Goal: Information Seeking & Learning: Check status

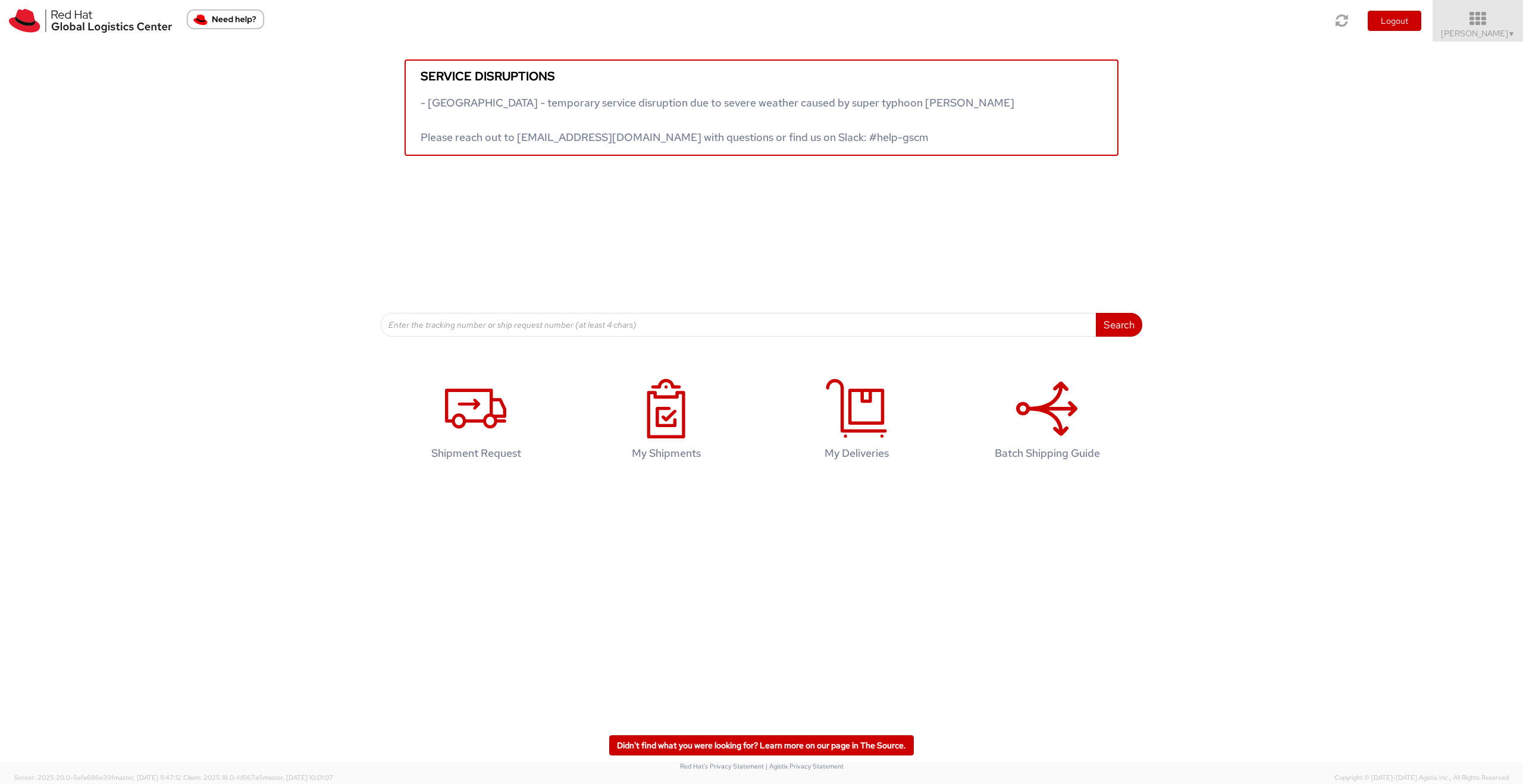
click at [1445, 33] on span "Sai Sindhur Malleni ▼" at bounding box center [1478, 33] width 74 height 11
click at [1468, 107] on link "My Shipments" at bounding box center [1476, 110] width 94 height 26
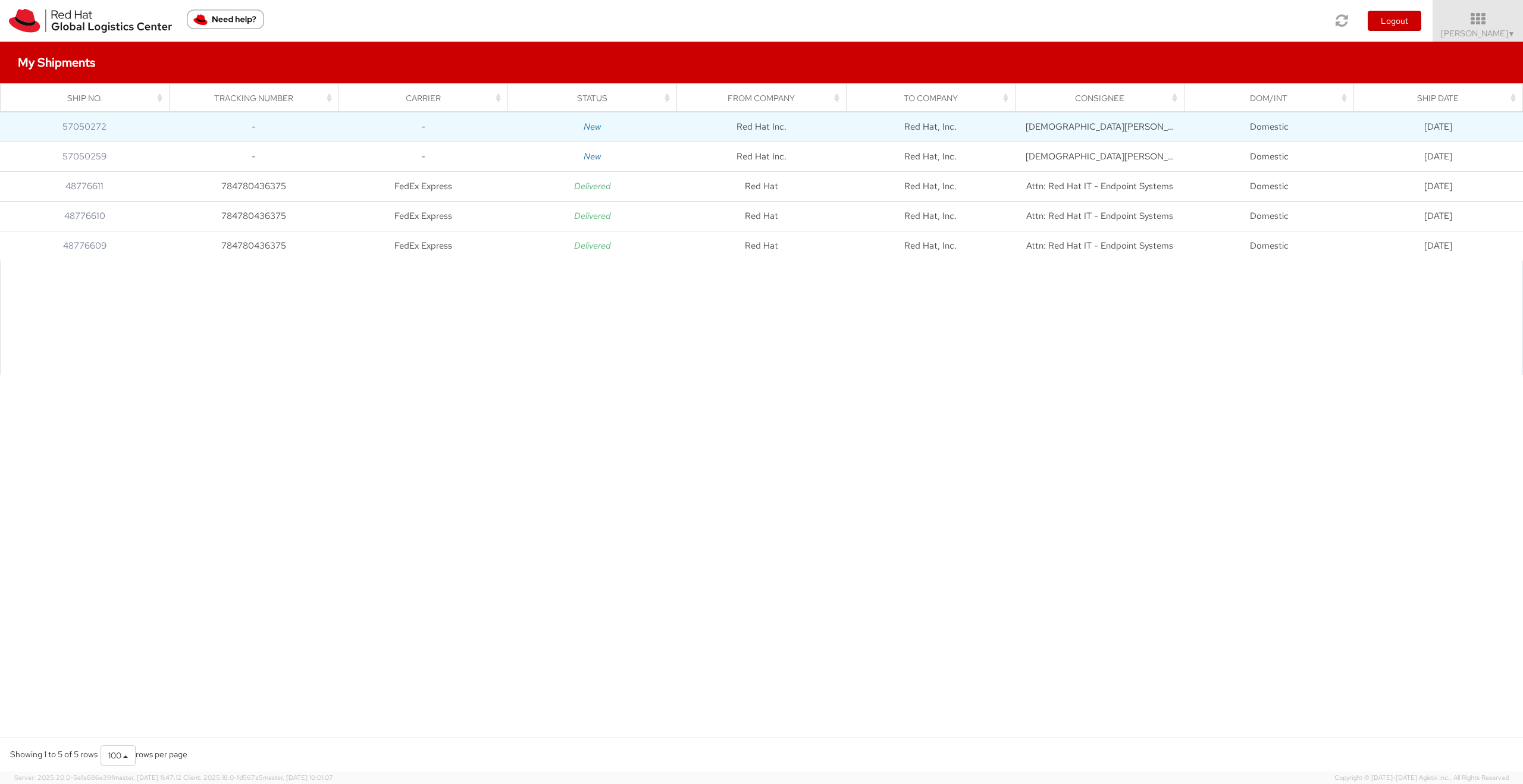
click at [591, 126] on icon "New" at bounding box center [591, 127] width 17 height 12
click at [593, 130] on icon "New" at bounding box center [591, 127] width 17 height 12
click at [83, 125] on link "57050272" at bounding box center [85, 127] width 44 height 12
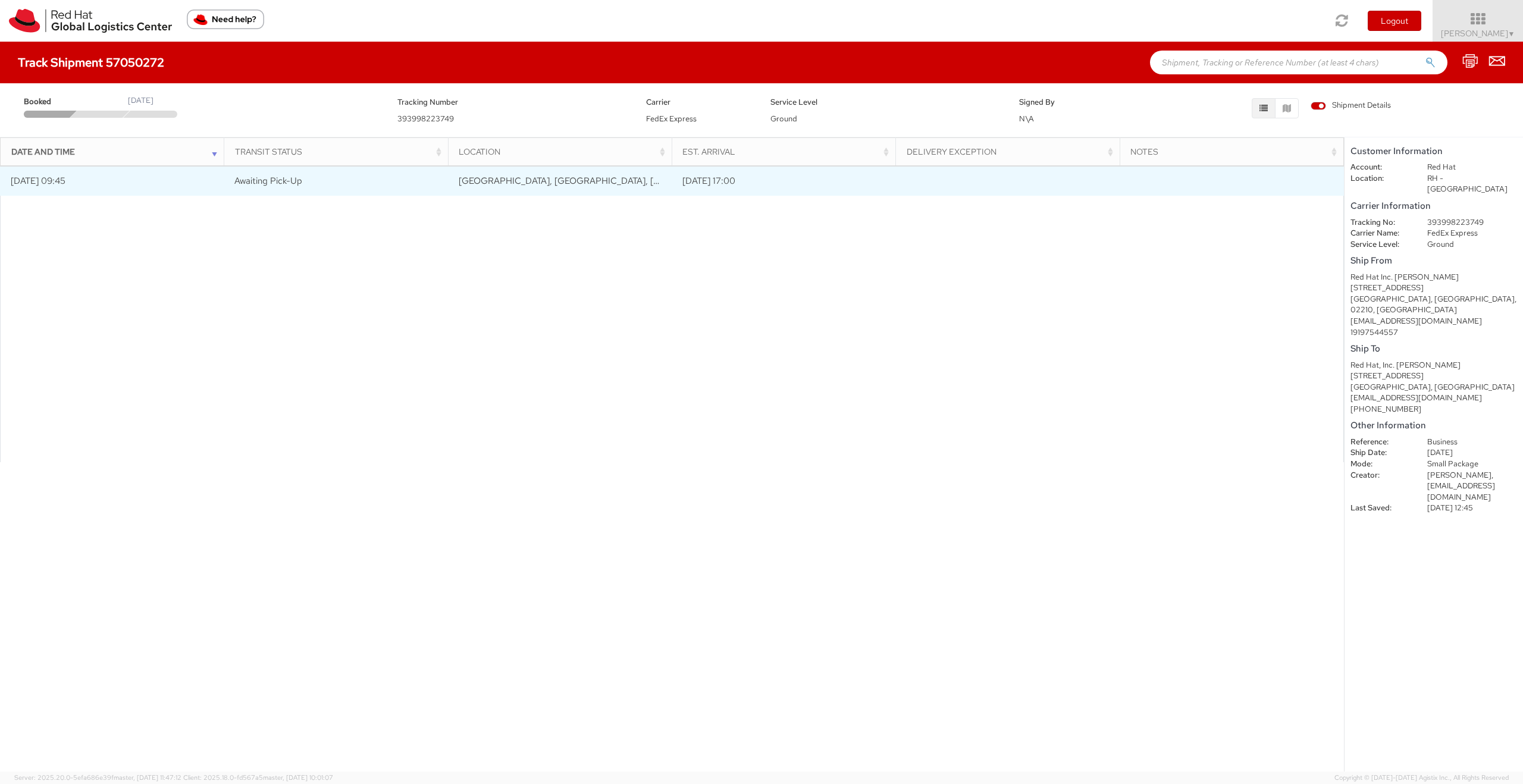
click at [131, 178] on td "10/07/2025 09:45" at bounding box center [112, 181] width 224 height 30
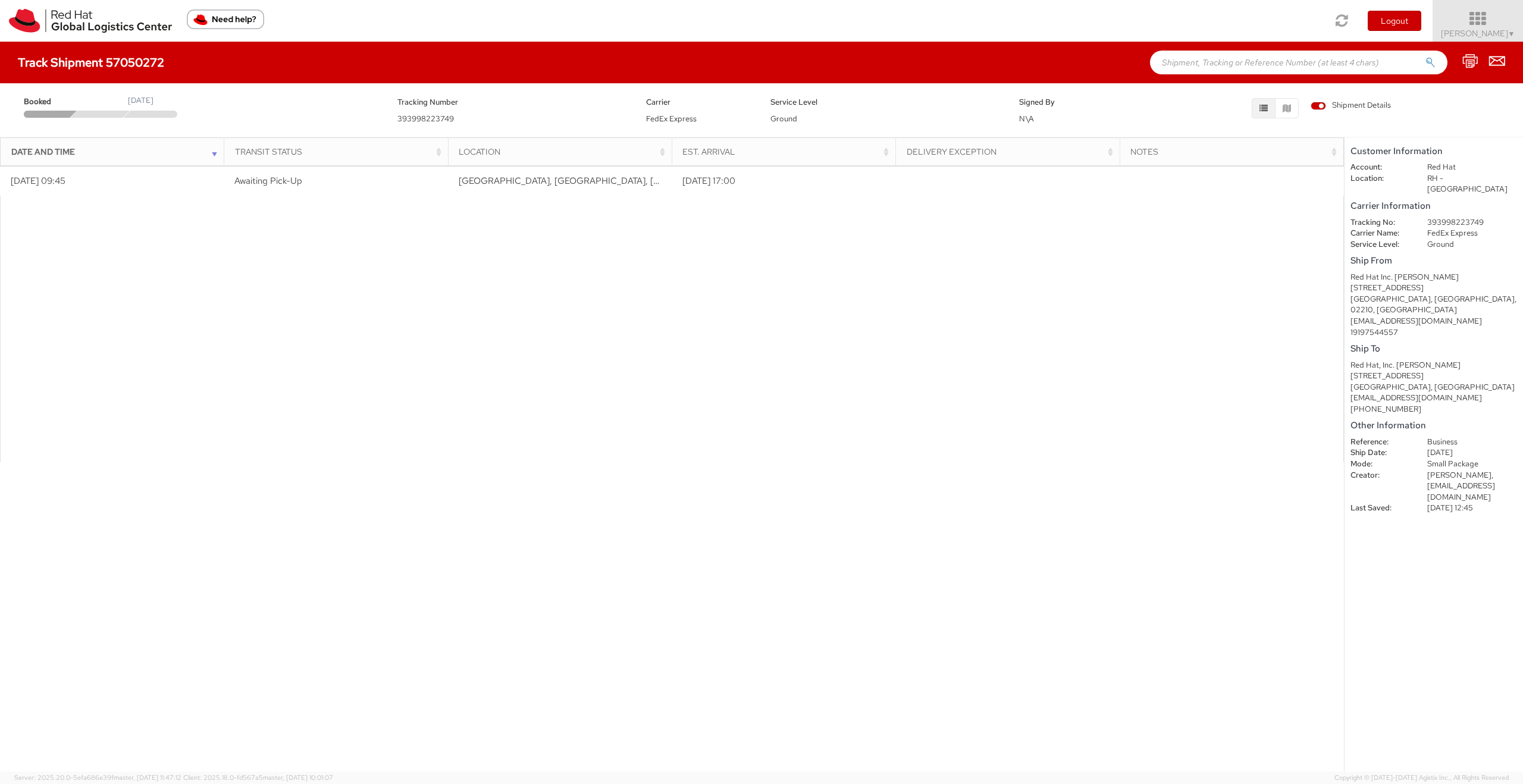
click at [1482, 26] on icon at bounding box center [1478, 19] width 104 height 17
click at [1459, 119] on link "My Shipments" at bounding box center [1476, 110] width 94 height 26
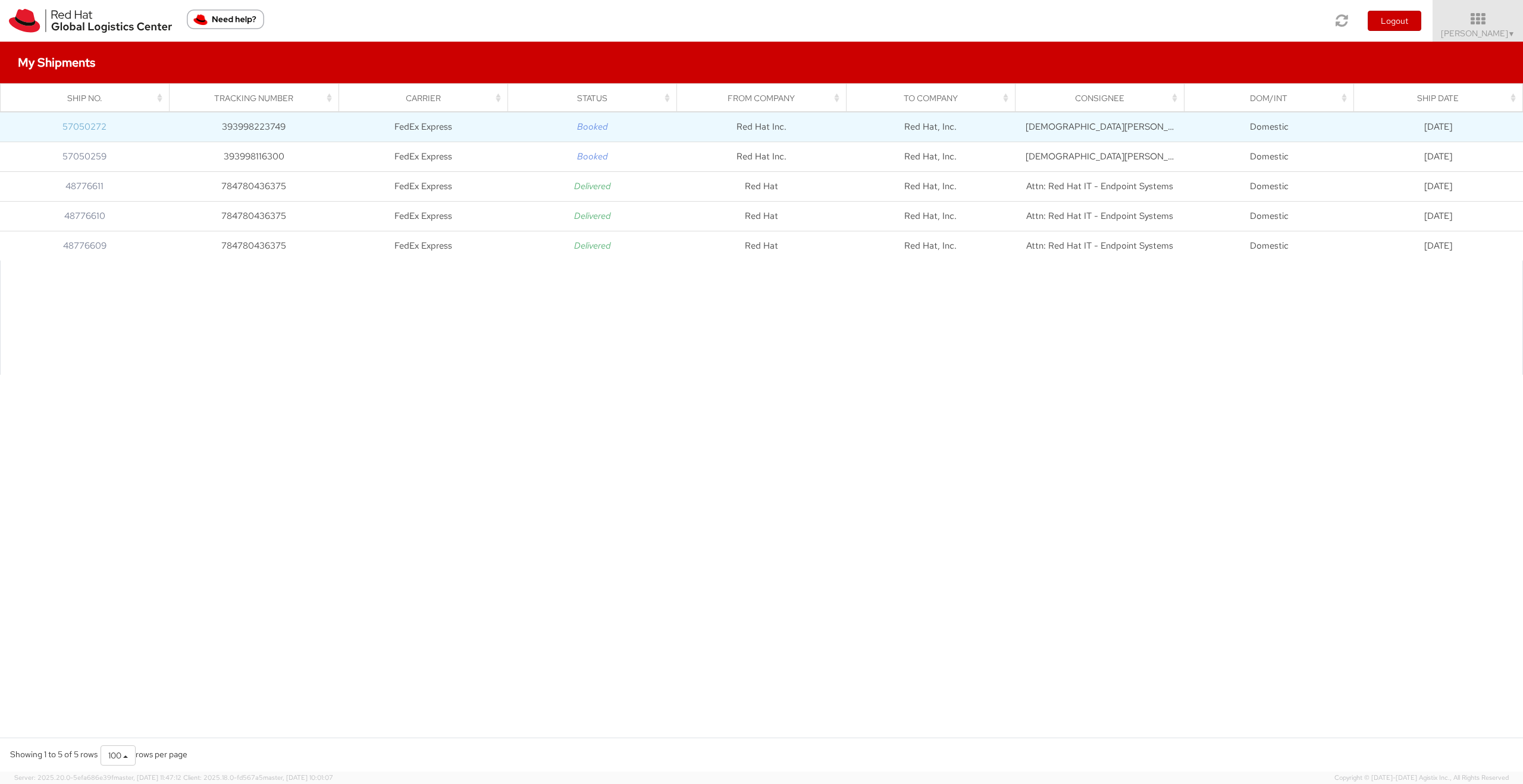
click at [91, 125] on link "57050272" at bounding box center [85, 127] width 44 height 12
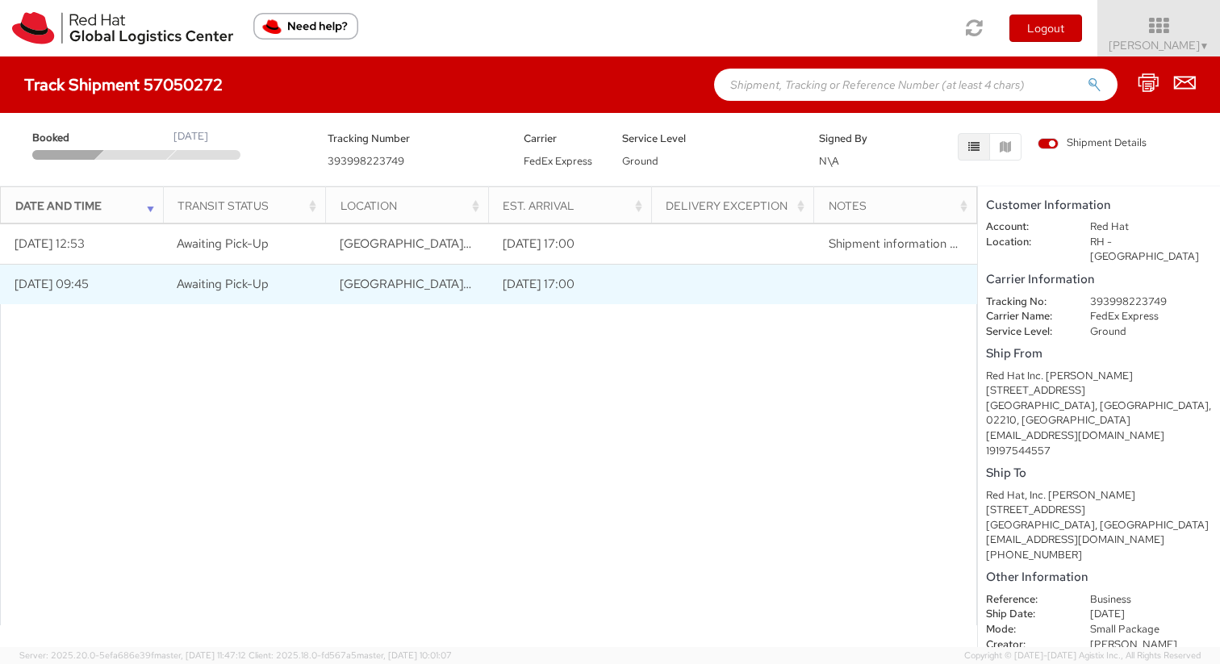
click at [253, 281] on span "Awaiting Pick-Up" at bounding box center [223, 284] width 92 height 16
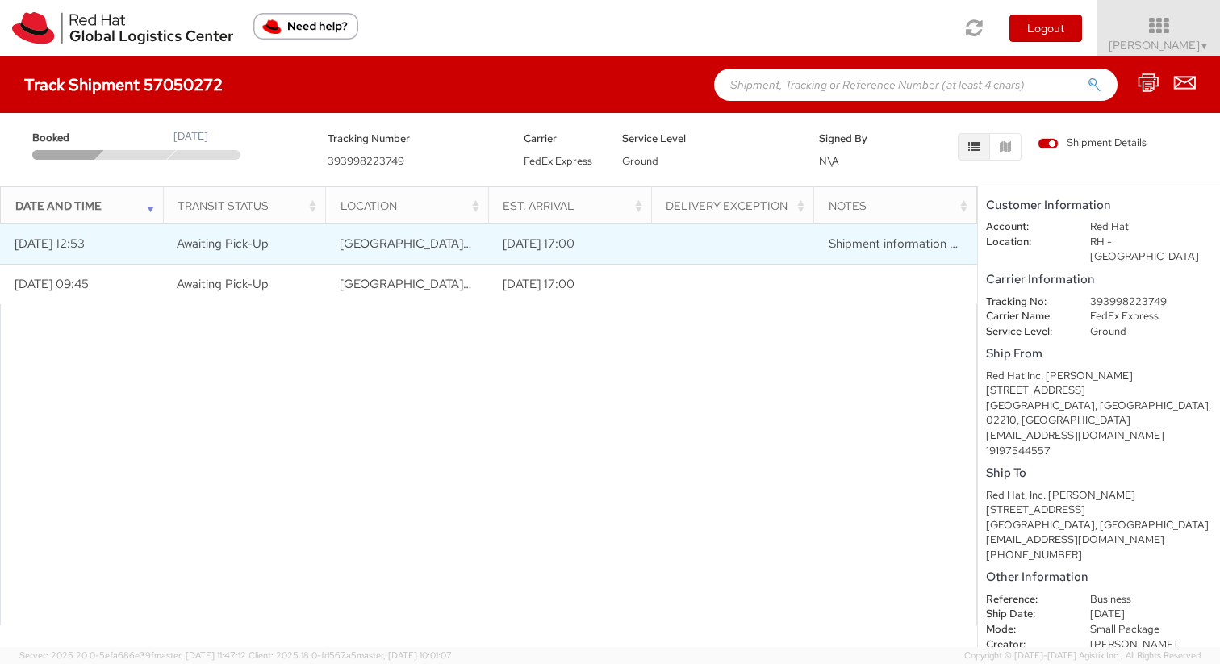
click at [847, 233] on td "Shipment information sent to FedEx" at bounding box center [895, 243] width 163 height 40
click at [745, 248] on td at bounding box center [732, 243] width 163 height 40
click at [901, 252] on td "Shipment information sent to FedEx" at bounding box center [895, 243] width 163 height 40
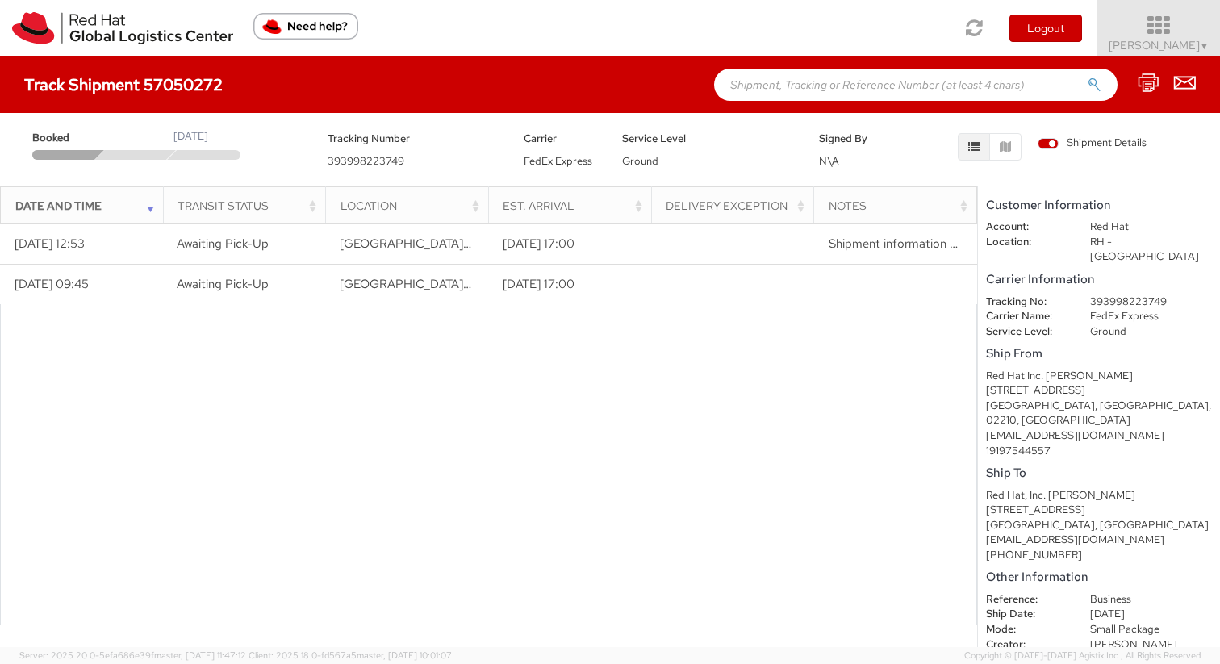
click at [1181, 42] on span "Sai Sindhur Malleni ▼" at bounding box center [1159, 45] width 101 height 15
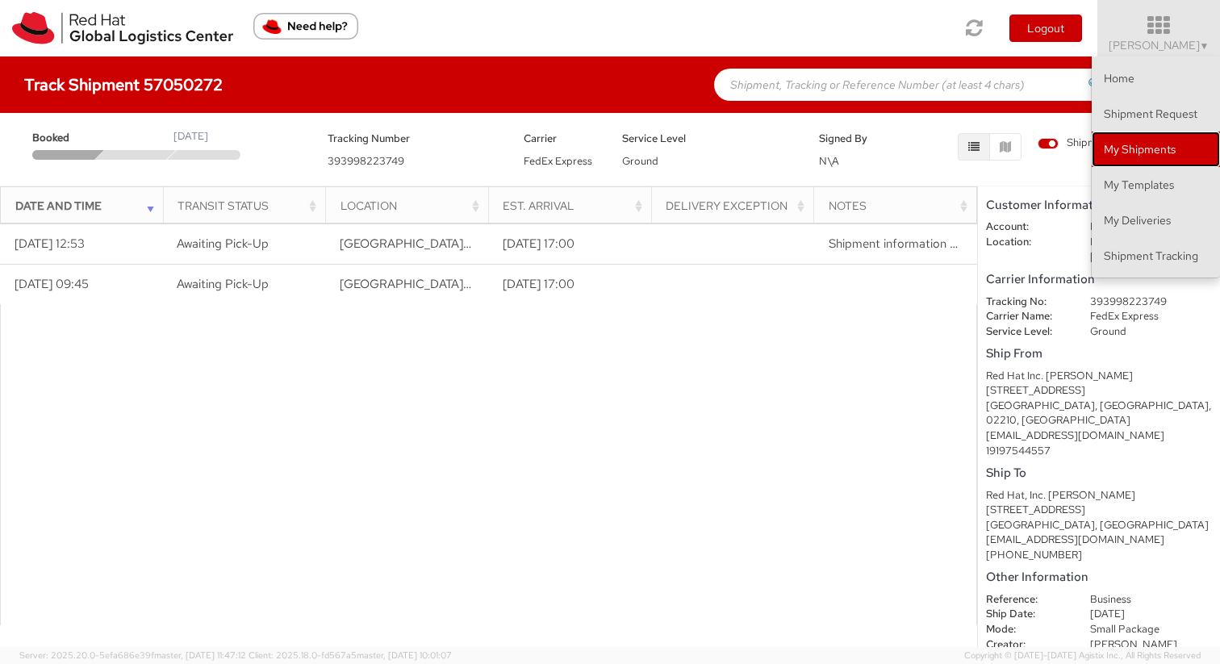
click at [1141, 140] on link "My Shipments" at bounding box center [1156, 149] width 128 height 35
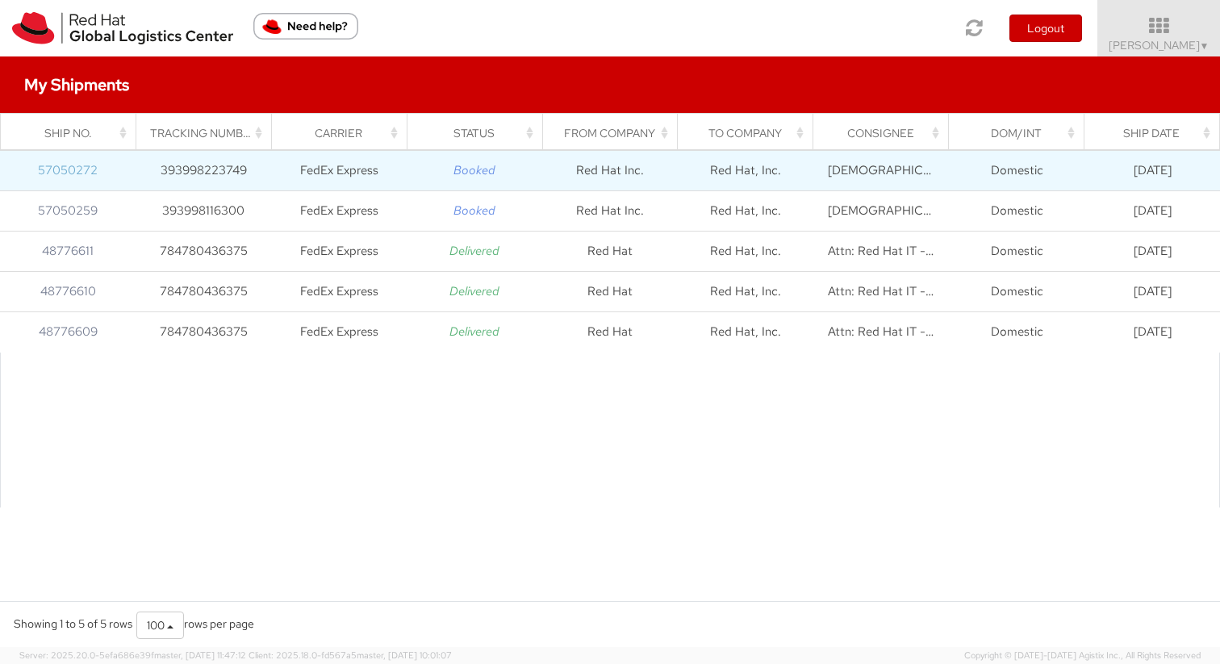
click at [85, 169] on link "57050272" at bounding box center [68, 170] width 60 height 16
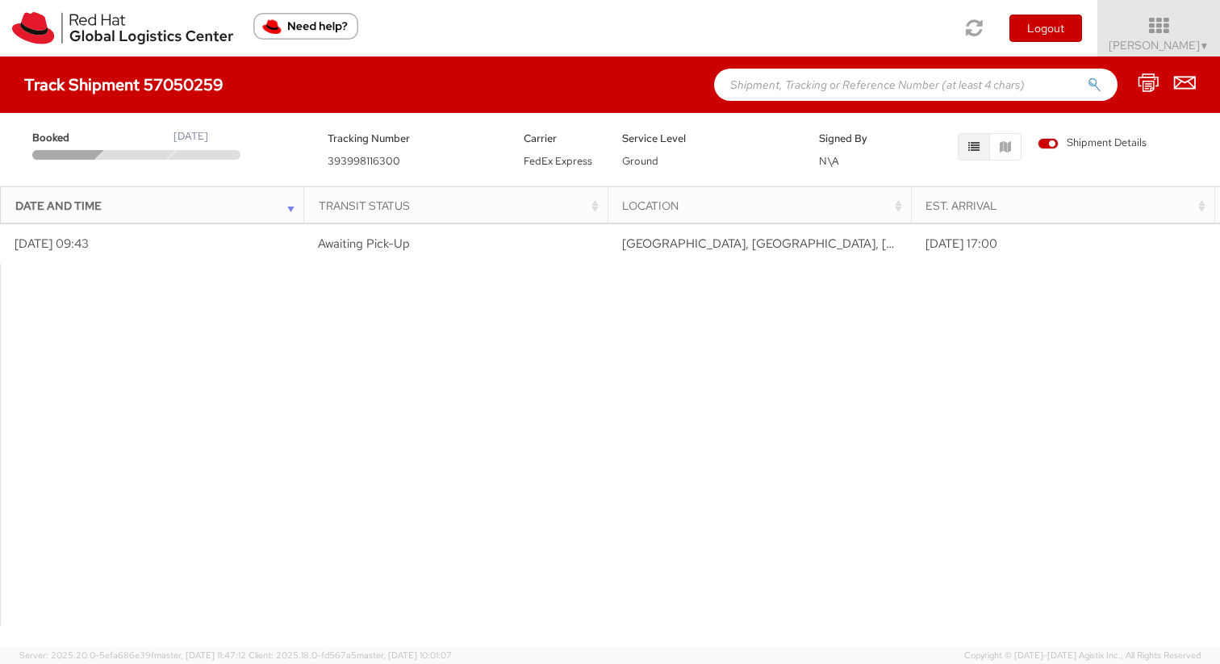
click at [595, 206] on div "Transit Status" at bounding box center [461, 206] width 284 height 16
